Goal: Complete application form: Complete application form

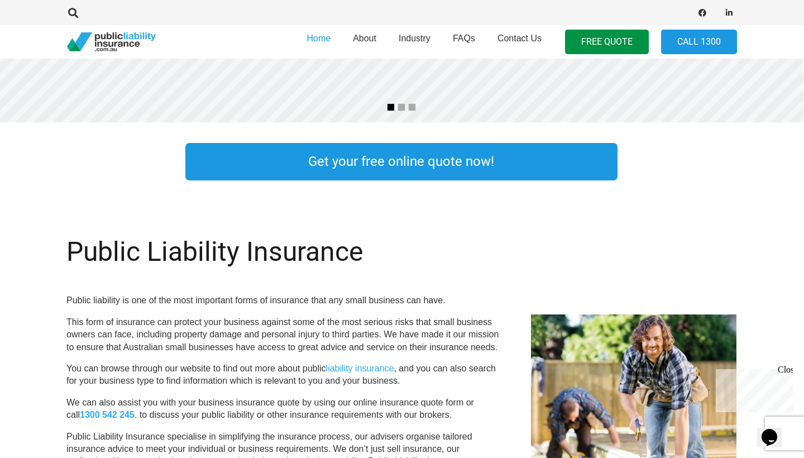
scroll to position [296, 1]
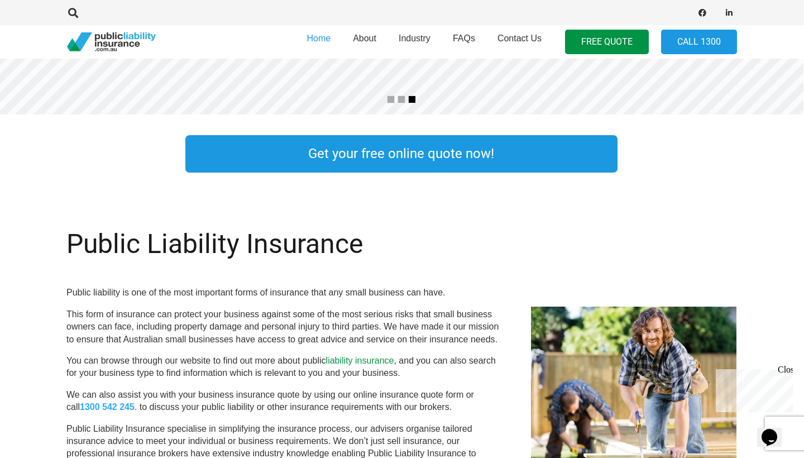
click at [356, 355] on link "liability insurance" at bounding box center [360, 359] width 68 height 9
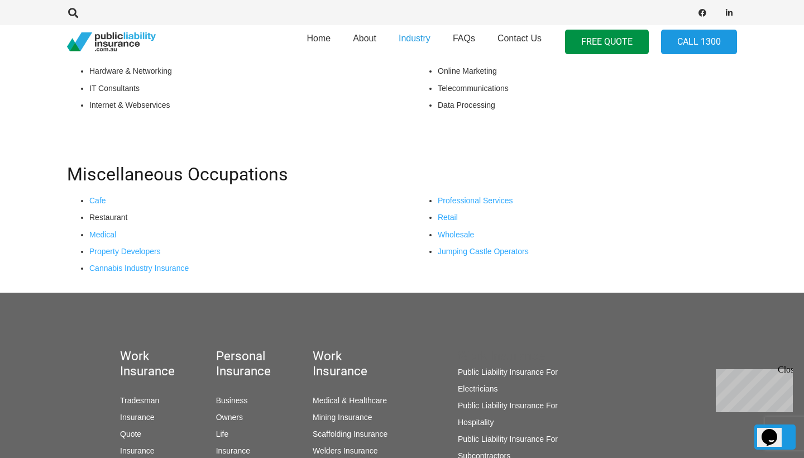
scroll to position [950, 0]
click at [446, 215] on link "Retail" at bounding box center [448, 216] width 20 height 9
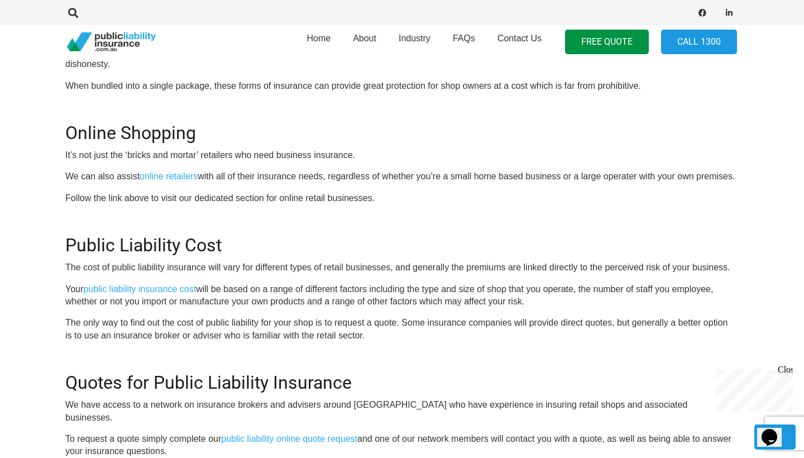
scroll to position [925, 2]
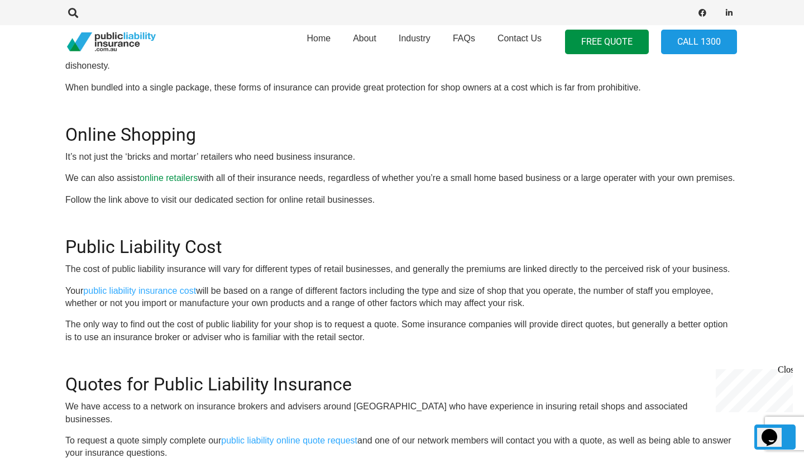
click at [170, 173] on link "online retailers" at bounding box center [169, 177] width 58 height 9
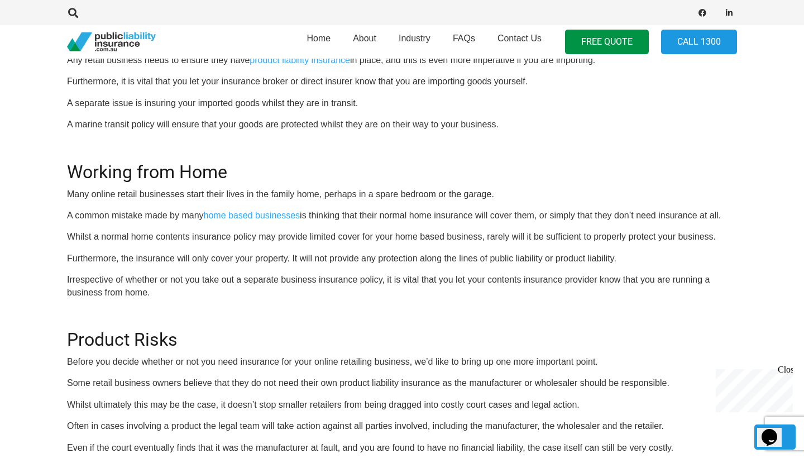
scroll to position [1195, 0]
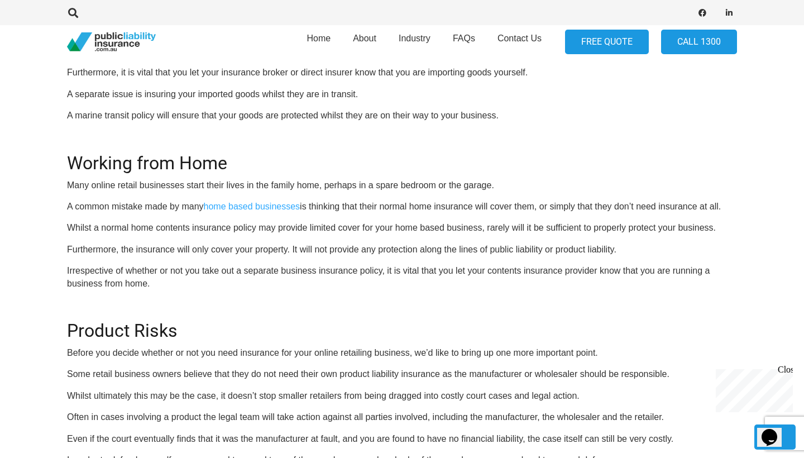
click at [607, 44] on link "FREE QUOTE" at bounding box center [607, 42] width 84 height 25
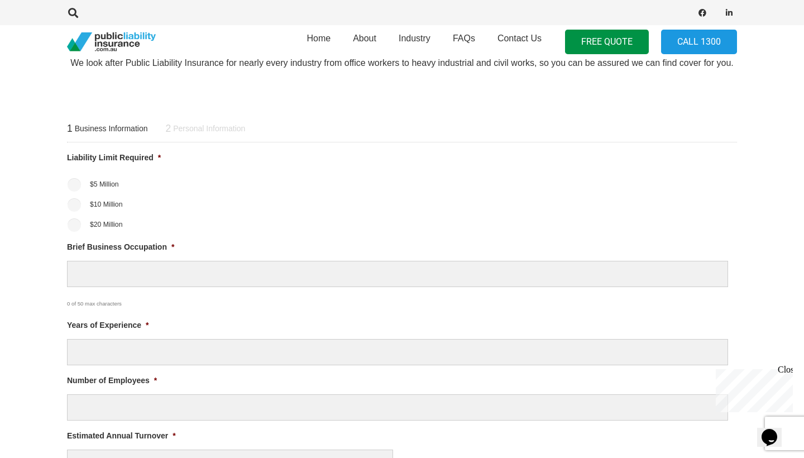
scroll to position [391, 0]
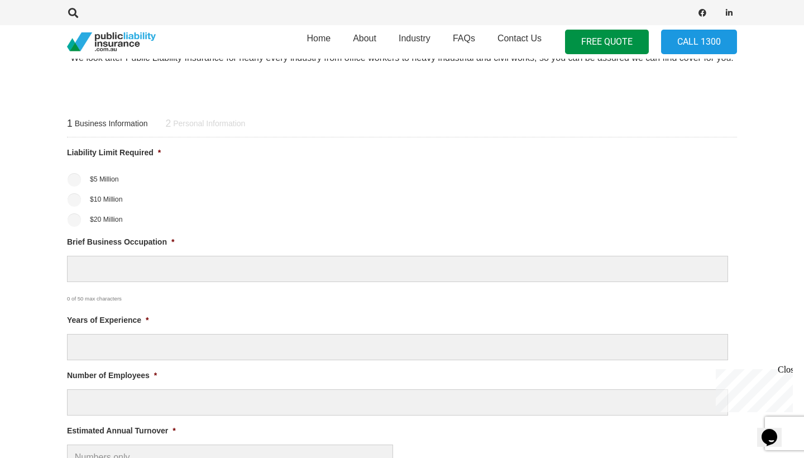
click at [79, 178] on input "$5 Million" at bounding box center [74, 179] width 13 height 13
radio input "true"
click at [194, 123] on span "Personal Information" at bounding box center [209, 124] width 72 height 10
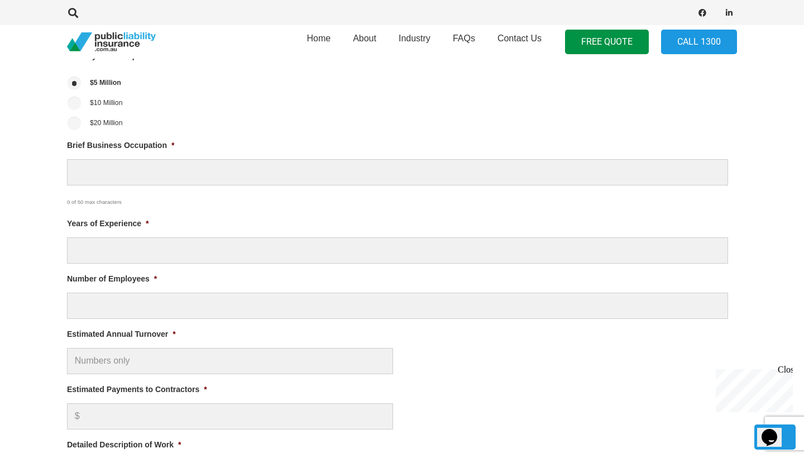
scroll to position [499, 0]
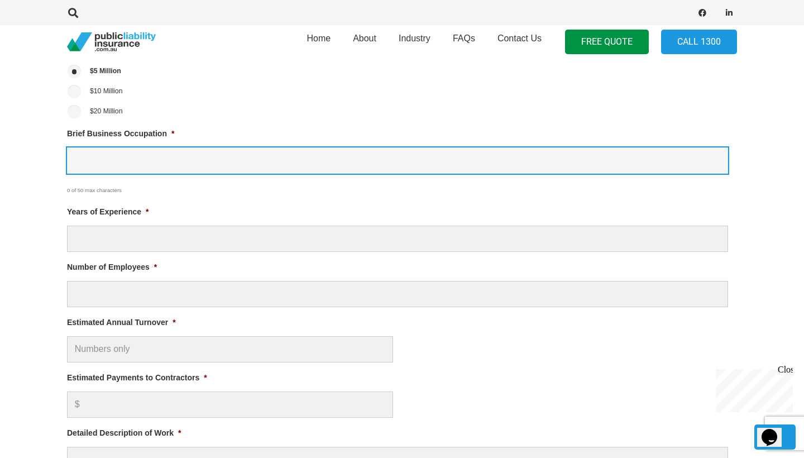
click at [143, 153] on input "Brief Business Occupation *" at bounding box center [397, 160] width 661 height 26
type input "Rose business - growing and preserving roses"
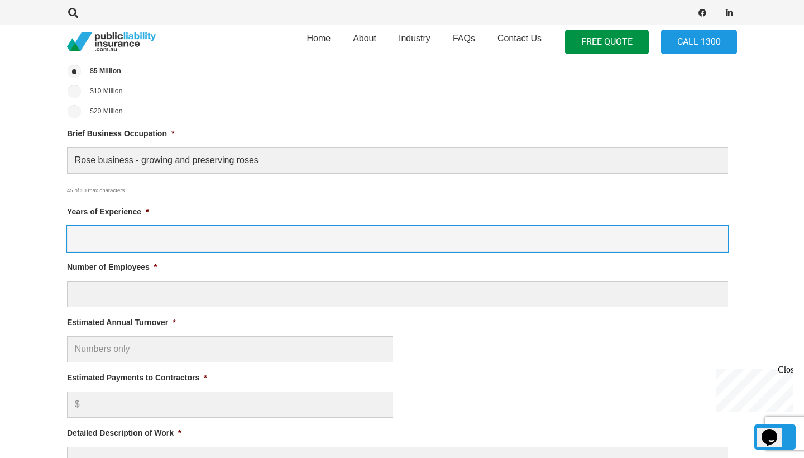
click at [117, 241] on input "Years of Experience *" at bounding box center [397, 238] width 661 height 26
type input "5"
type input "3"
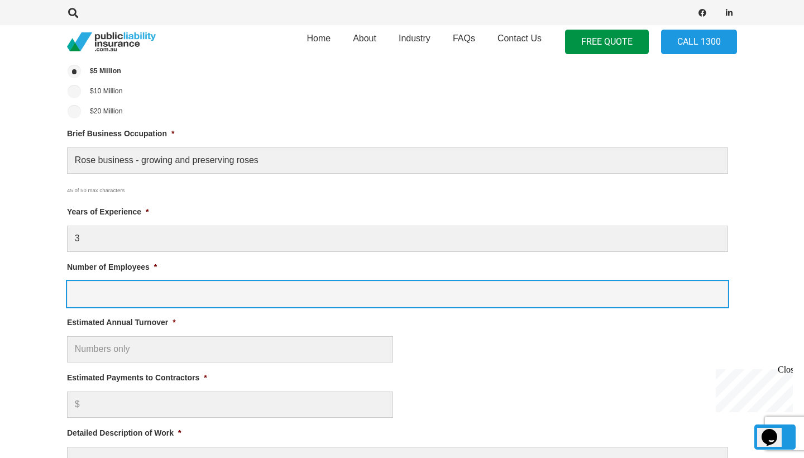
click at [136, 294] on input "Number of Employees *" at bounding box center [397, 294] width 661 height 26
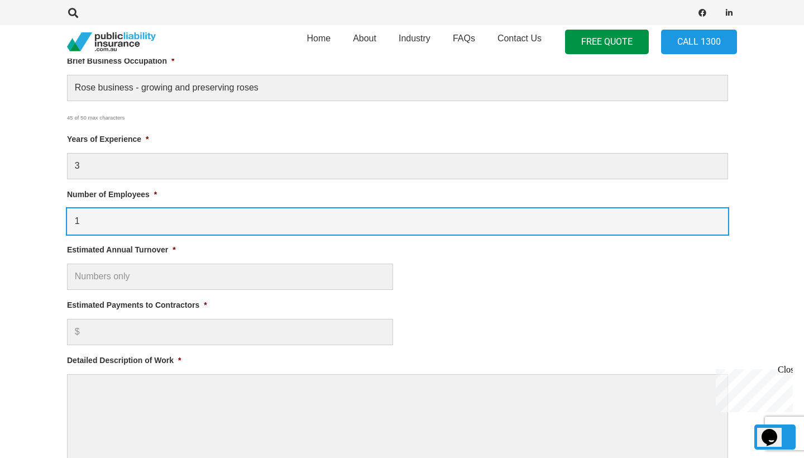
scroll to position [574, 0]
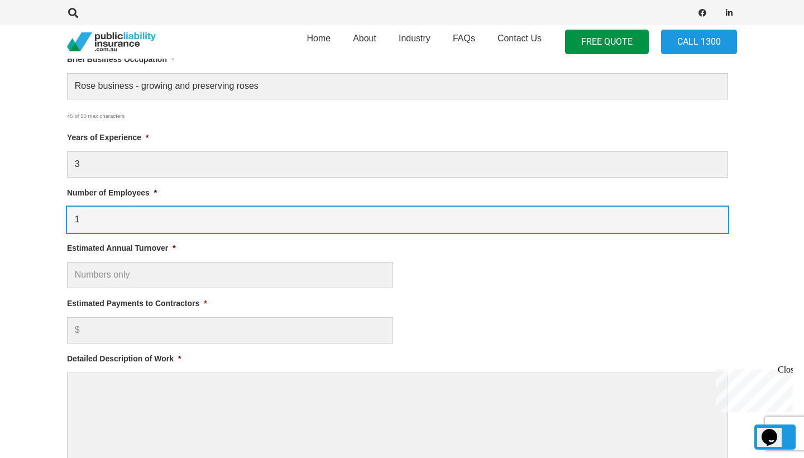
type input "1"
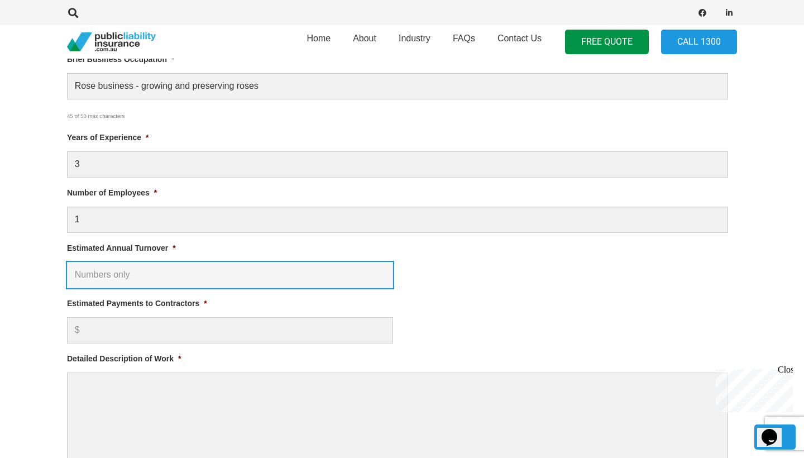
click at [136, 276] on input "Estimated Annual Turnover *" at bounding box center [230, 275] width 326 height 26
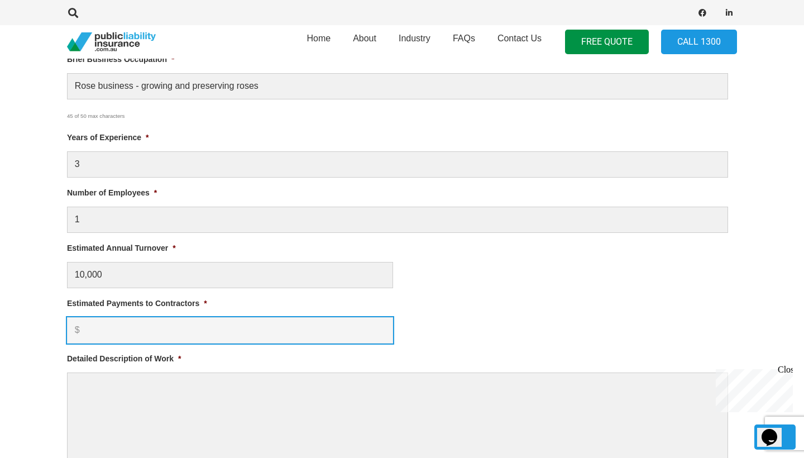
type input "$ 10,000.00"
click at [150, 330] on input "Estimated Payments to Contractors *" at bounding box center [230, 330] width 326 height 26
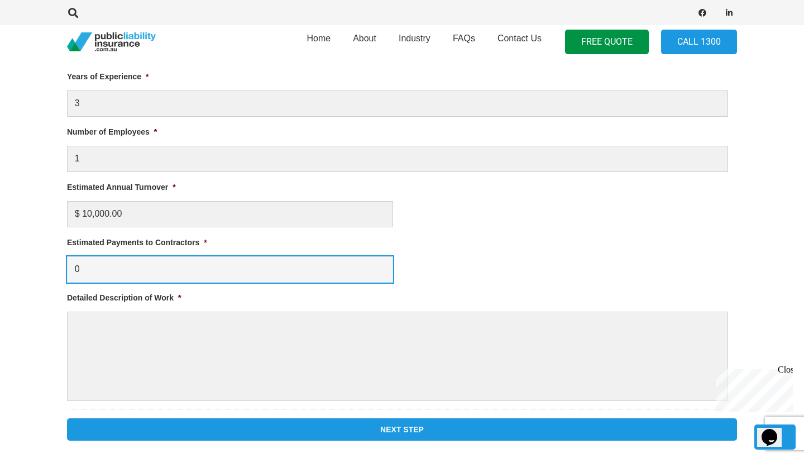
scroll to position [677, 0]
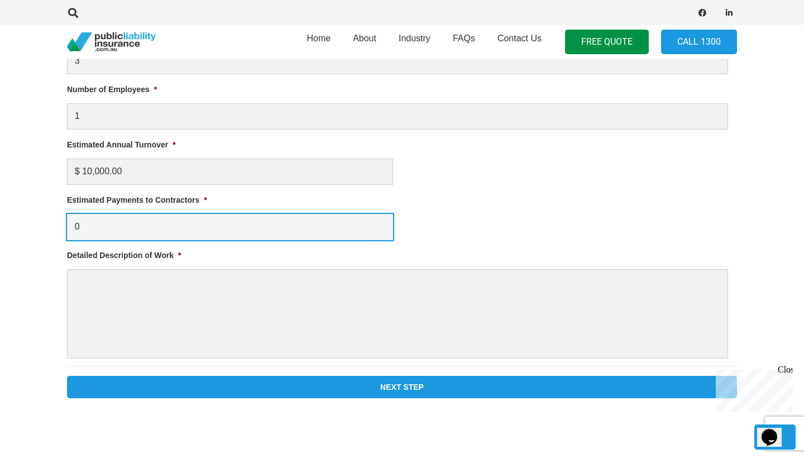
type input "0"
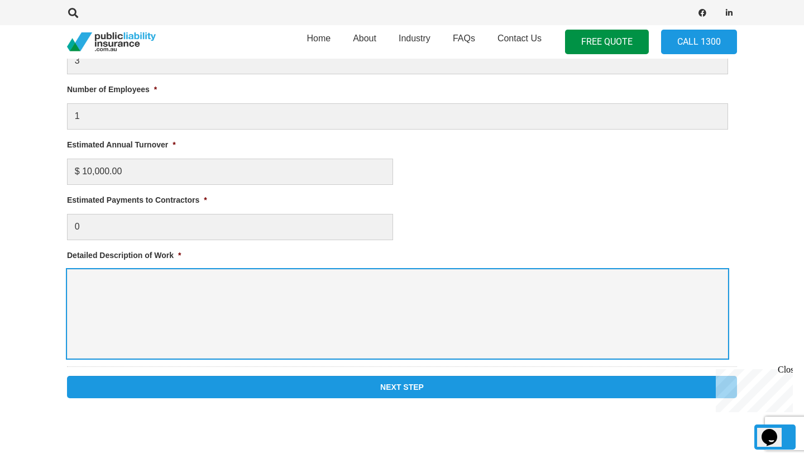
click at [167, 295] on textarea "Detailed Description of Work *" at bounding box center [397, 313] width 661 height 89
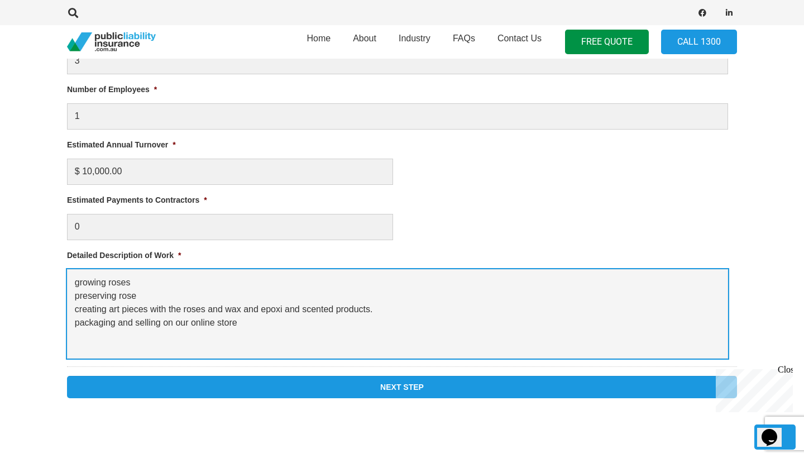
type textarea "growing roses preserving rose creating art pieces with the roses and wax and ep…"
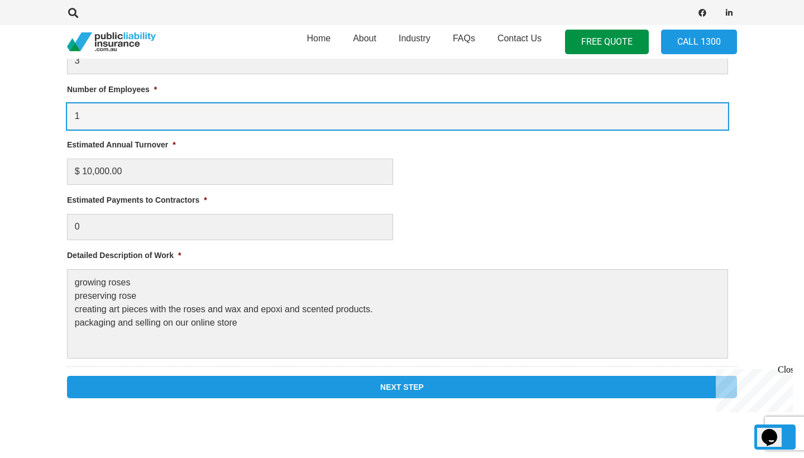
click at [96, 118] on input "1" at bounding box center [397, 116] width 661 height 26
type input "2"
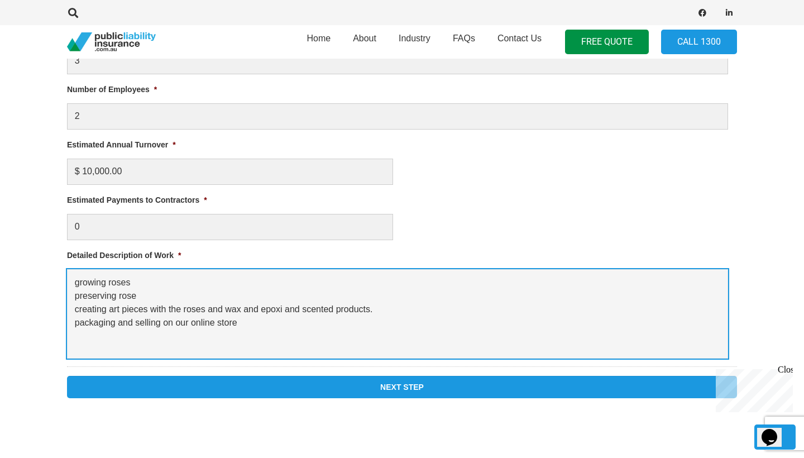
click at [165, 338] on textarea "growing roses preserving rose creating art pieces with the roses and wax and ep…" at bounding box center [397, 313] width 661 height 89
drag, startPoint x: 138, startPoint y: 335, endPoint x: 114, endPoint y: 334, distance: 24.1
click at [114, 334] on textarea "growing roses preserving rose creating art pieces with the roses and wax and ep…" at bounding box center [397, 313] width 661 height 89
click at [160, 334] on textarea "growing roses preserving rose creating art pieces with the roses and wax and ep…" at bounding box center [397, 313] width 661 height 89
click at [261, 342] on textarea "growing roses preserving rose creating art pieces with the roses and wax and ep…" at bounding box center [397, 313] width 661 height 89
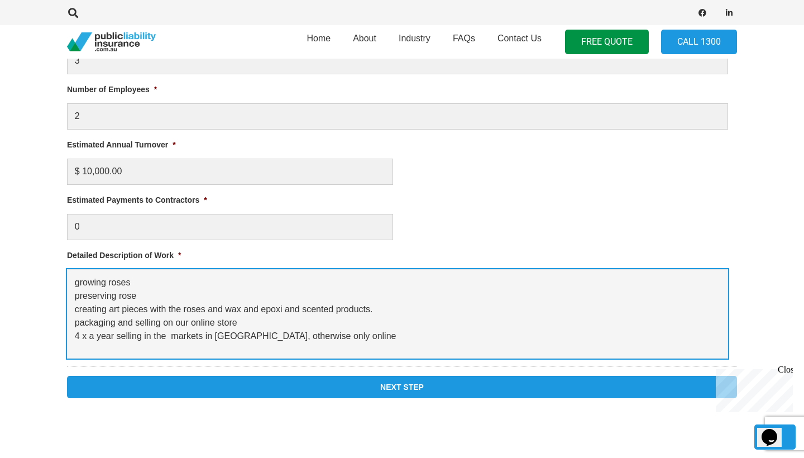
type textarea "growing roses preserving rose creating art pieces with the roses and wax and ep…"
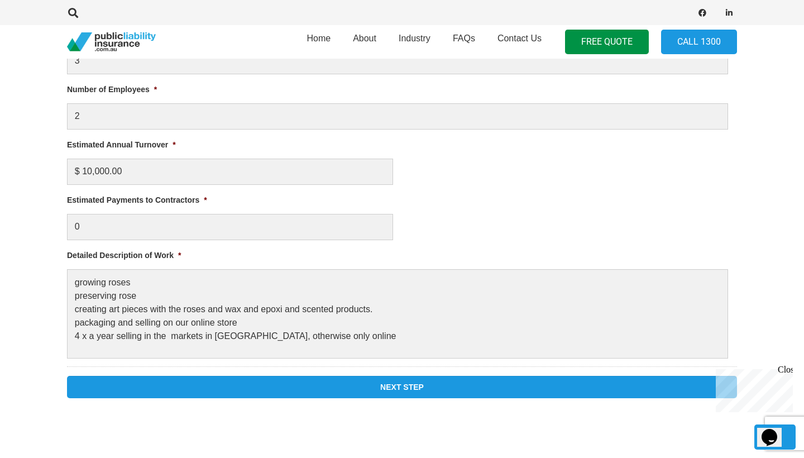
click at [400, 388] on input "Next Step" at bounding box center [402, 387] width 670 height 22
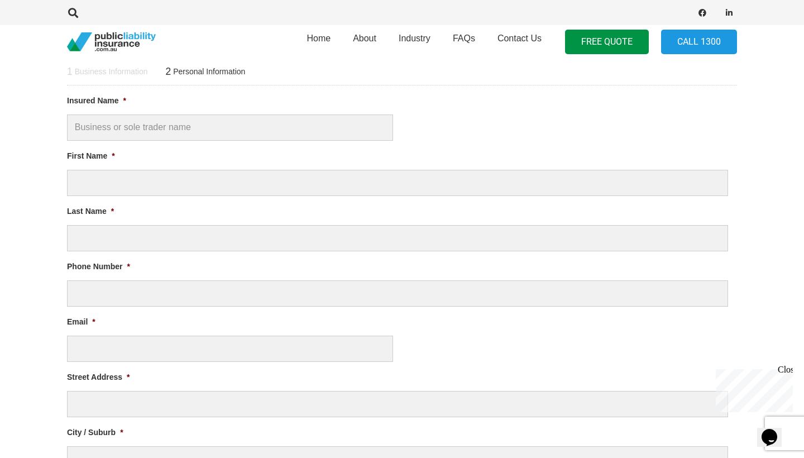
scroll to position [0, 0]
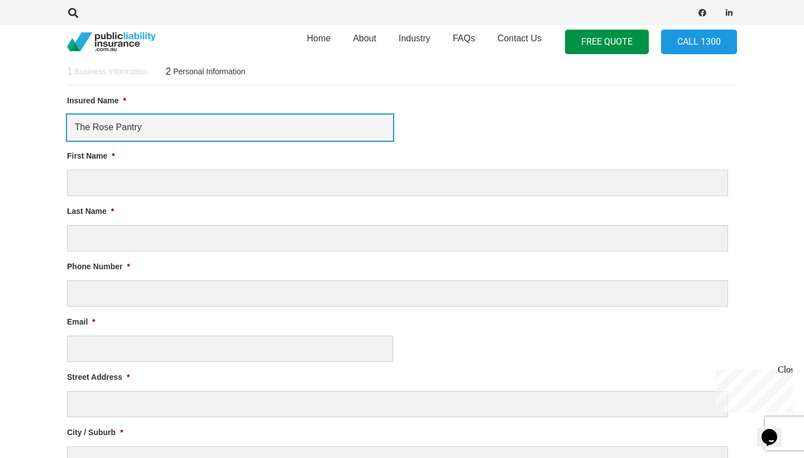
type input "The Rose Pantry"
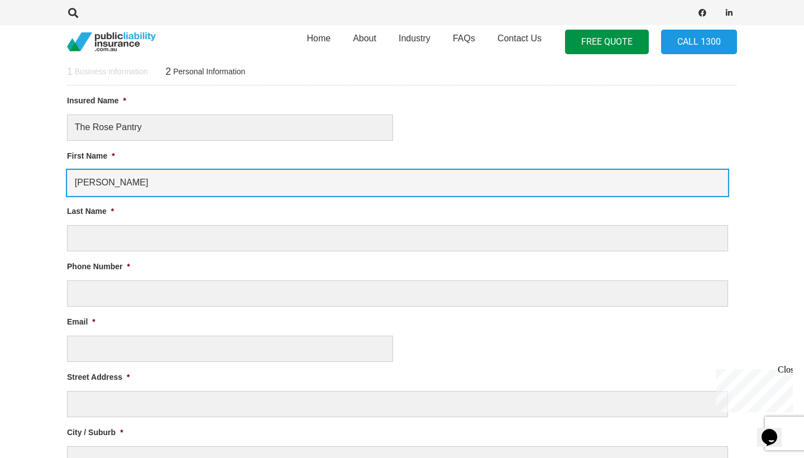
type input "[PERSON_NAME]"
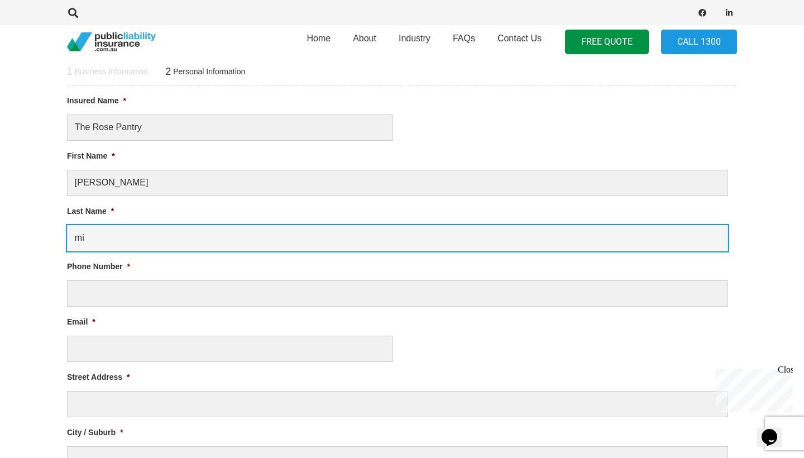
type input "m"
type input "[PERSON_NAME]"
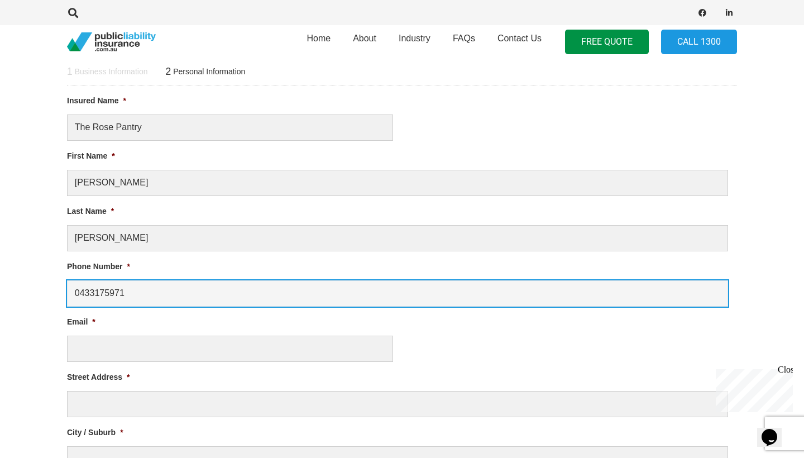
type input "0433175971"
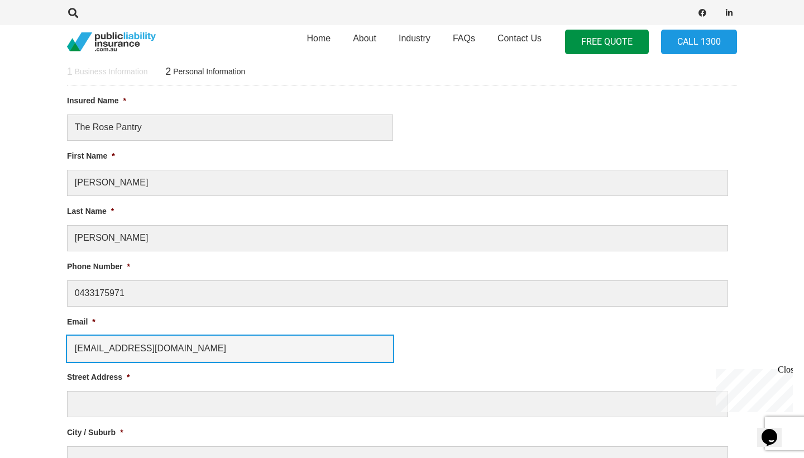
type input "[EMAIL_ADDRESS][DOMAIN_NAME]"
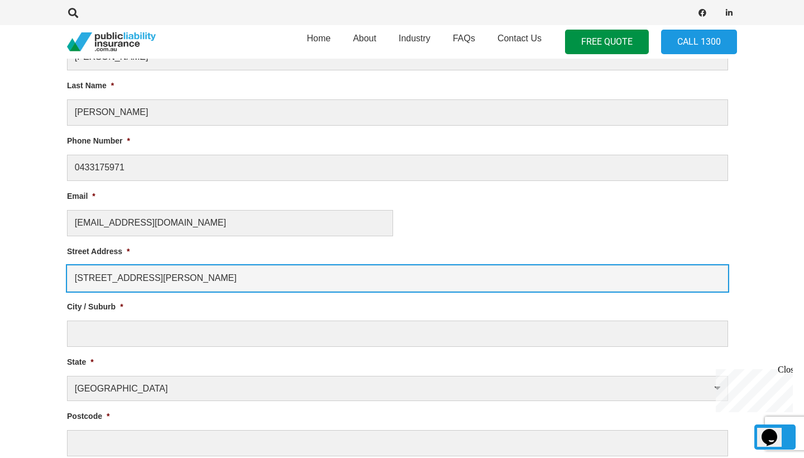
scroll to position [570, 0]
type input "[STREET_ADDRESS][PERSON_NAME]"
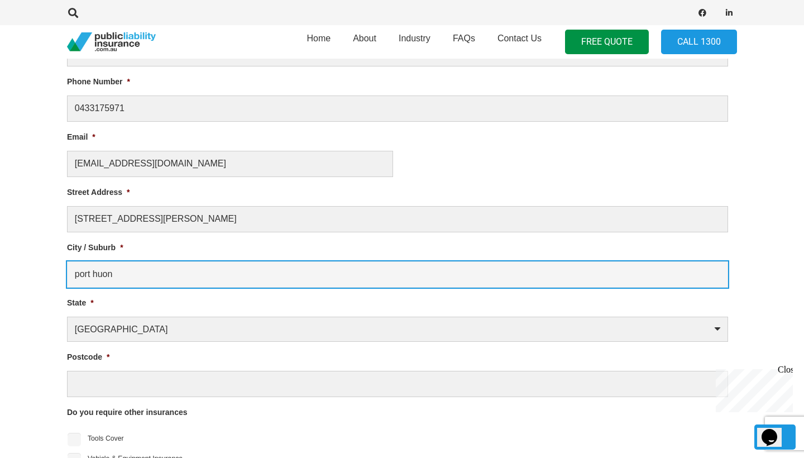
scroll to position [650, 0]
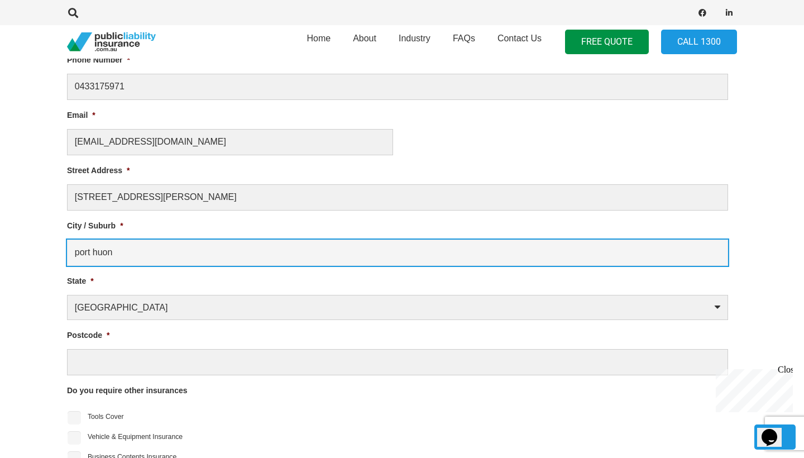
type input "port huon"
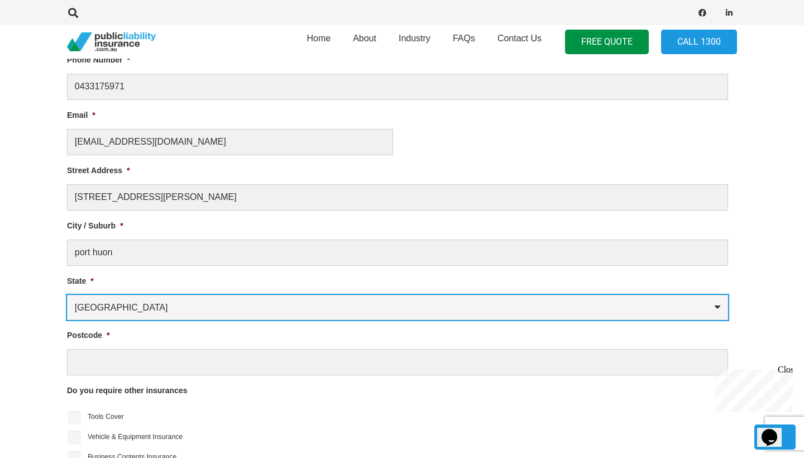
select select "[GEOGRAPHIC_DATA]"
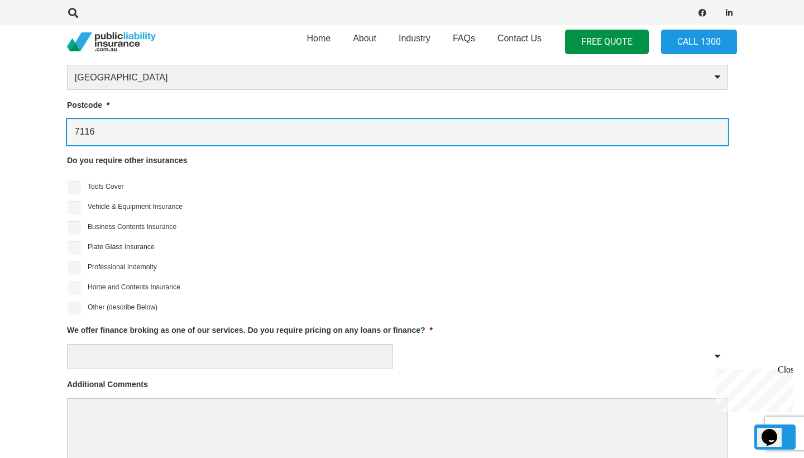
scroll to position [897, 0]
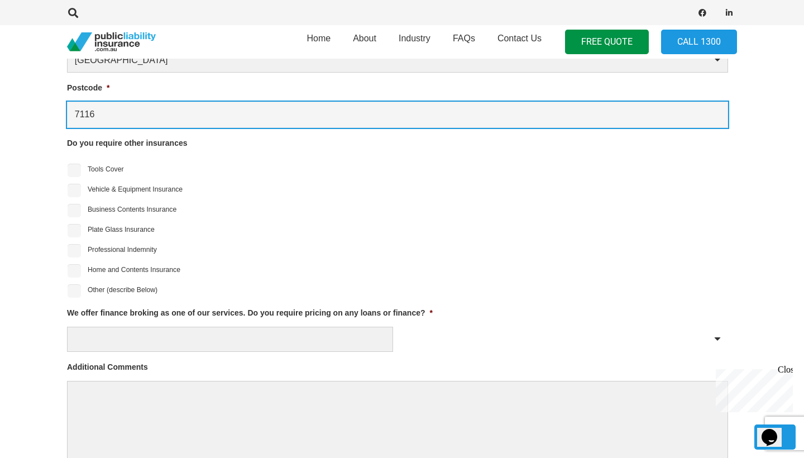
type input "7116"
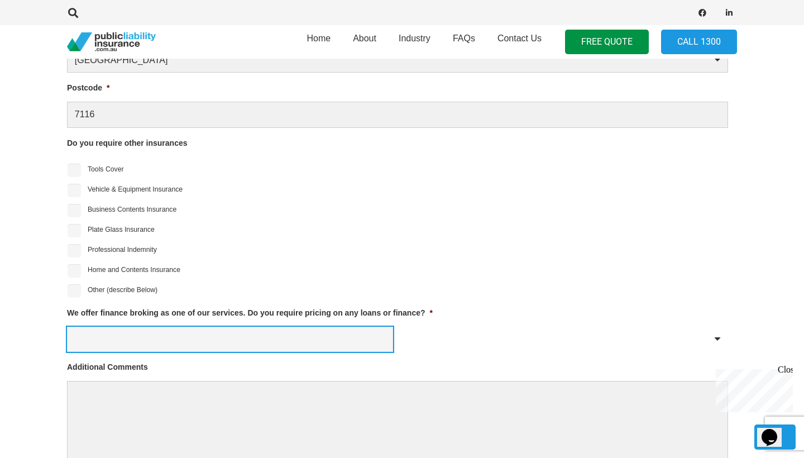
select select "No"
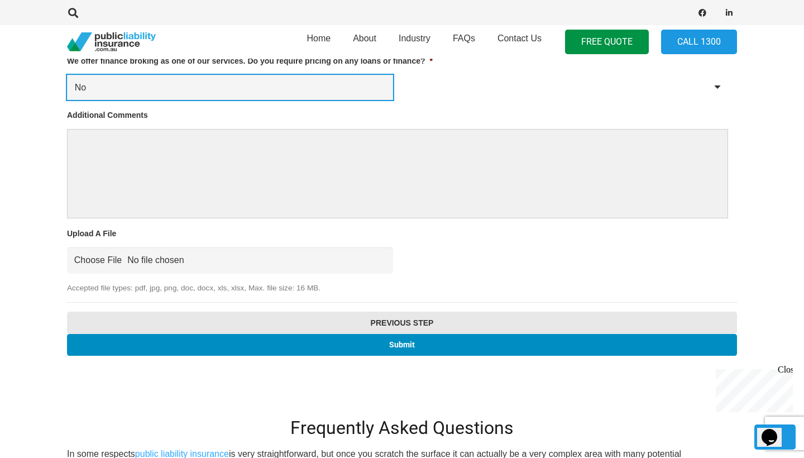
scroll to position [1150, 0]
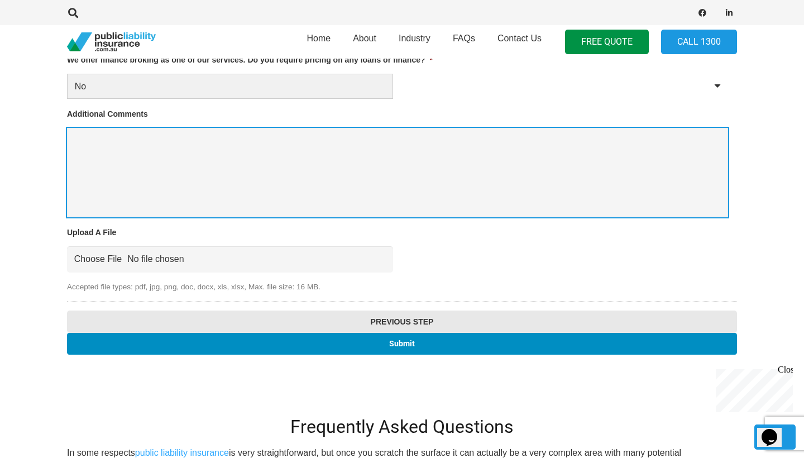
click at [215, 159] on textarea "Additional Comments" at bounding box center [397, 172] width 661 height 89
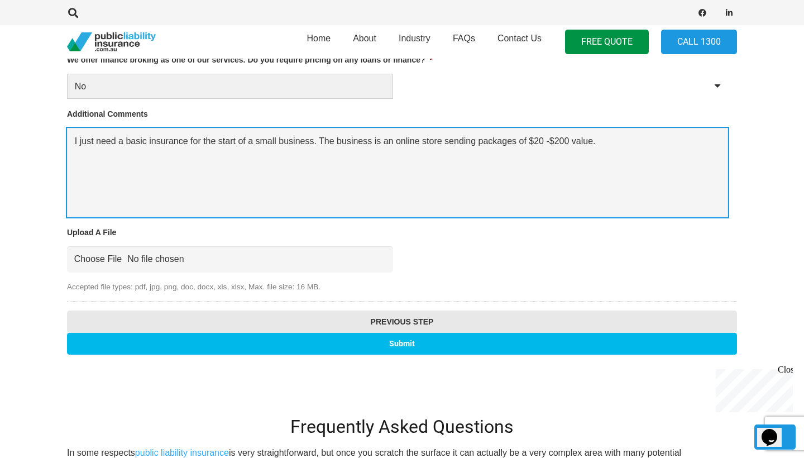
type textarea "I just need a basic insurance for the start of a small business. The business i…"
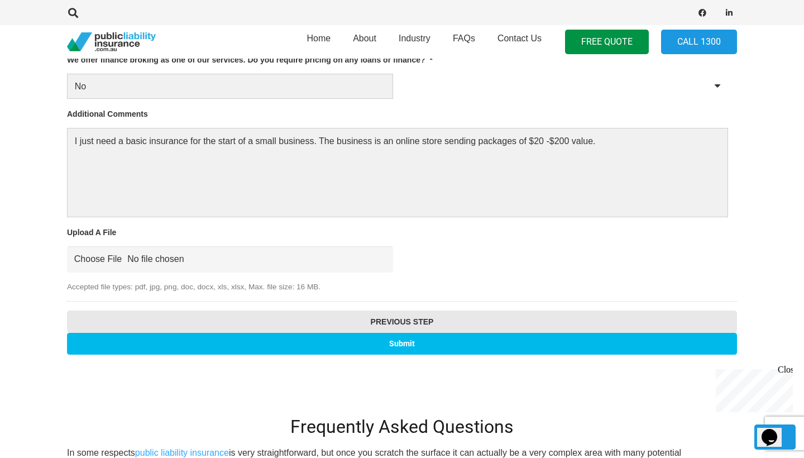
click at [402, 346] on input "Submit" at bounding box center [402, 344] width 670 height 22
